Goal: Navigation & Orientation: Find specific page/section

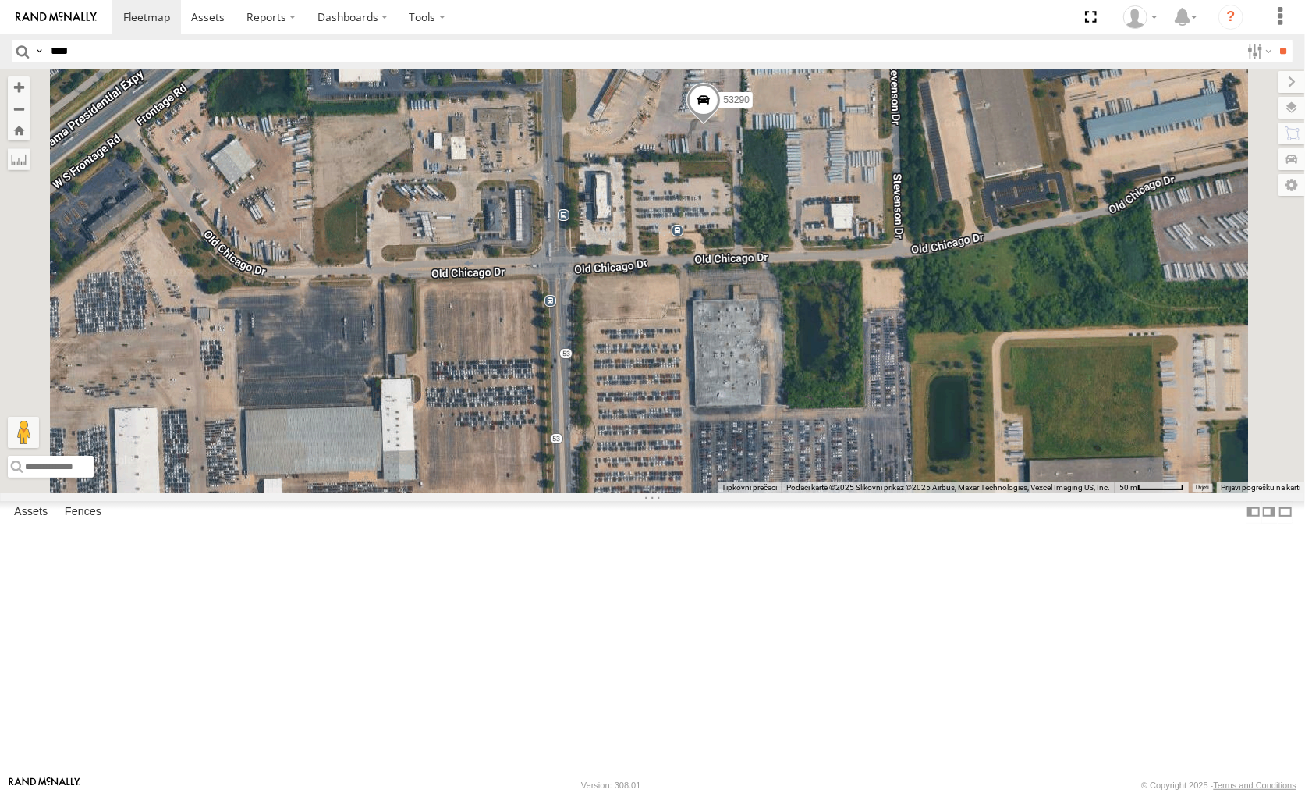
drag, startPoint x: 105, startPoint y: 58, endPoint x: -20, endPoint y: 56, distance: 124.8
click at [0, 56] on html at bounding box center [652, 396] width 1305 height 793
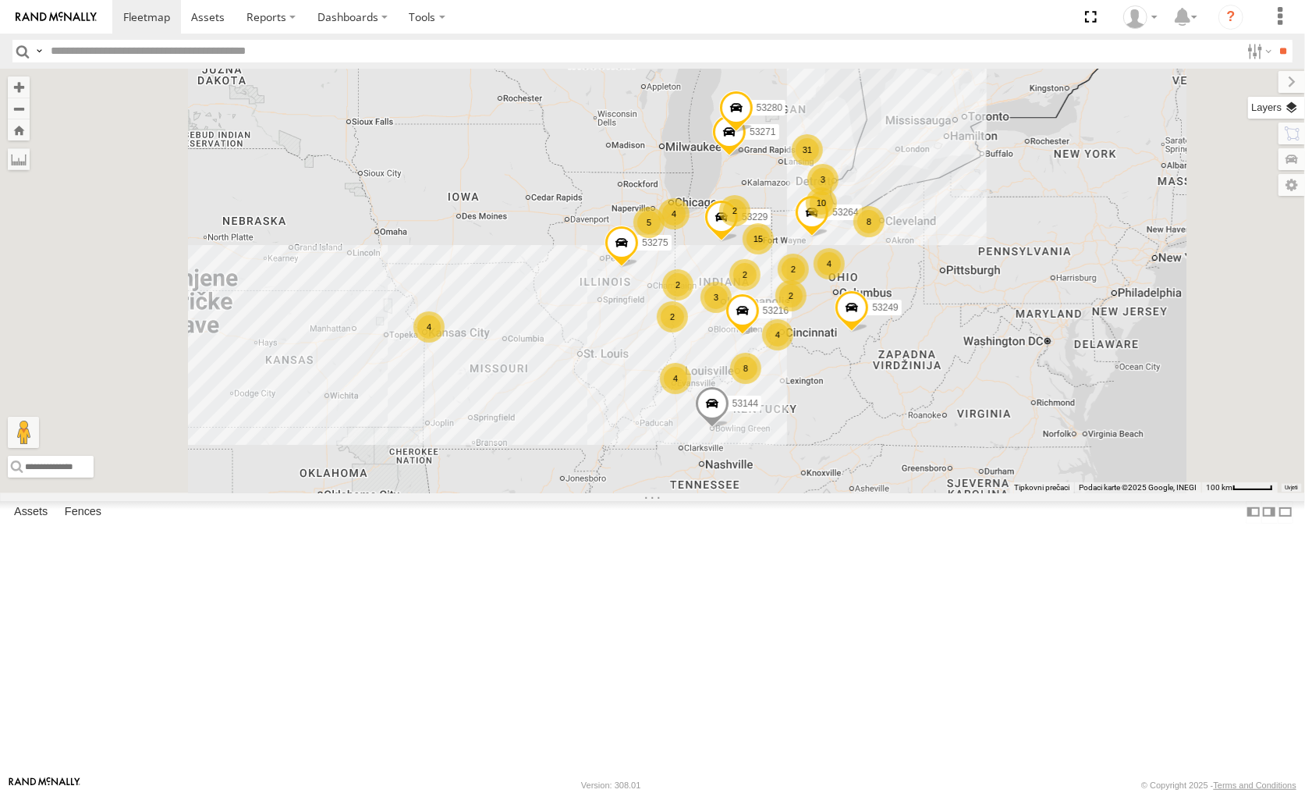
click at [1285, 105] on label at bounding box center [1276, 108] width 57 height 22
click at [0, 0] on label at bounding box center [0, 0] width 0 height 0
click at [0, 0] on span "Satellite + Roadmap" at bounding box center [0, 0] width 0 height 0
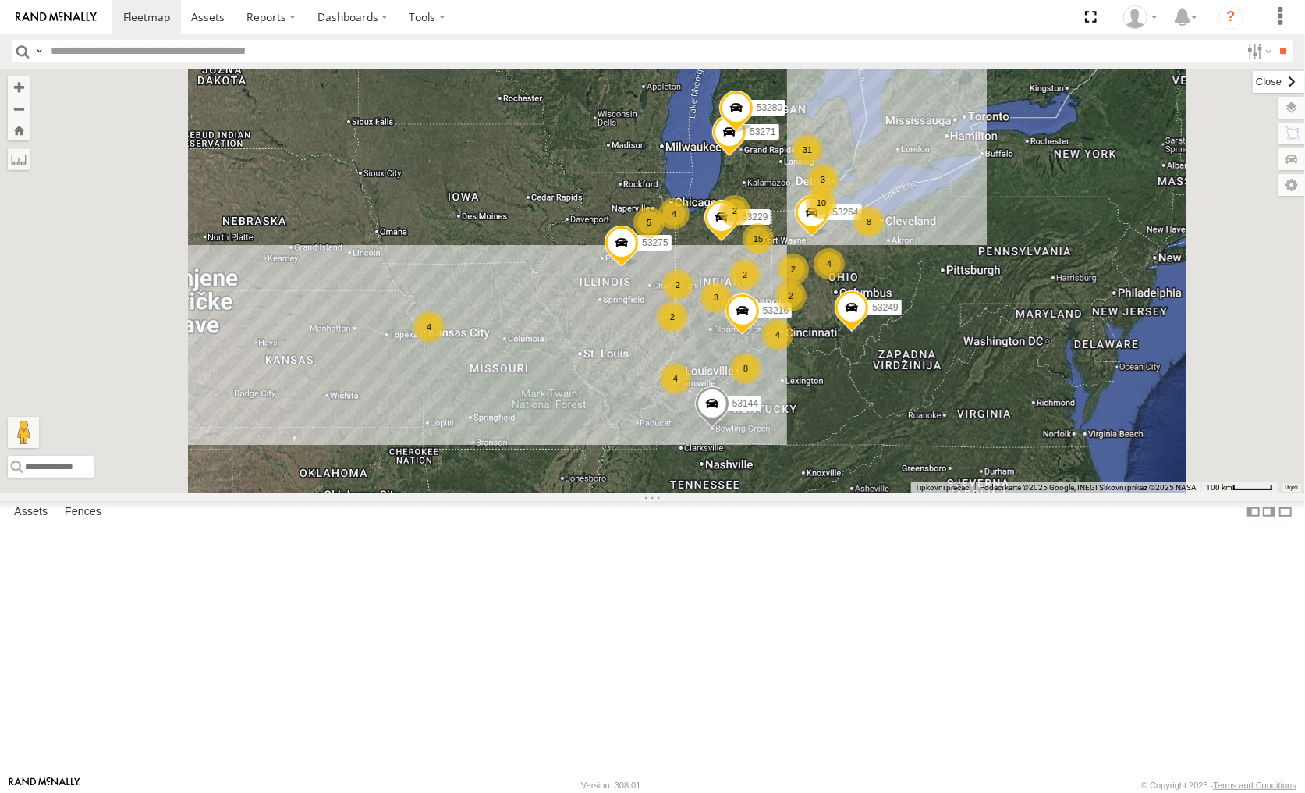
click at [1253, 87] on label at bounding box center [1279, 82] width 52 height 22
